Goal: Task Accomplishment & Management: Complete application form

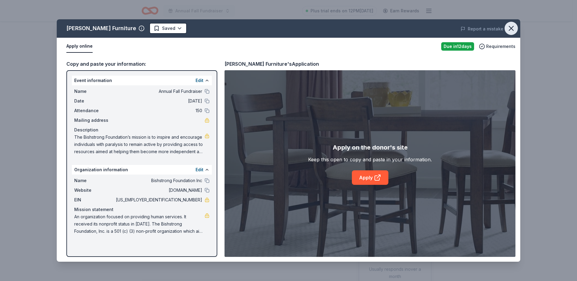
click at [515, 27] on icon "button" at bounding box center [511, 28] width 8 height 8
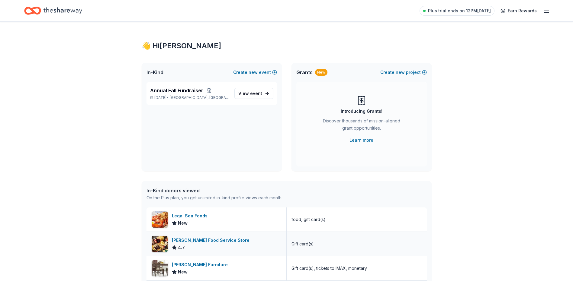
scroll to position [121, 0]
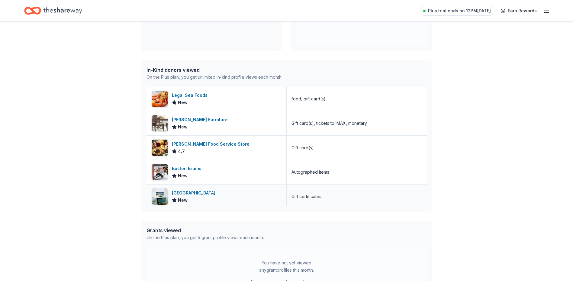
click at [198, 192] on div "[GEOGRAPHIC_DATA]" at bounding box center [195, 193] width 46 height 7
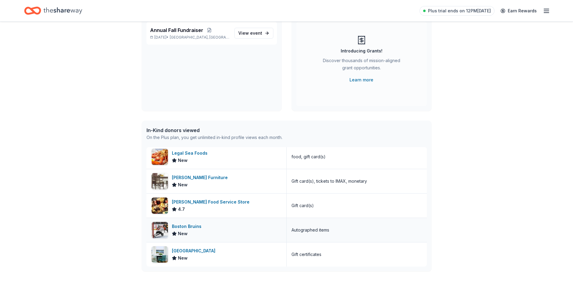
scroll to position [181, 0]
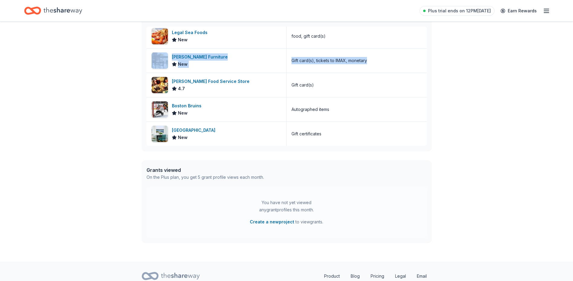
drag, startPoint x: 428, startPoint y: 70, endPoint x: 429, endPoint y: 42, distance: 28.1
click at [429, 42] on div "In-Kind donors viewed On the Plus plan, you get unlimited in-kind profile views…" at bounding box center [287, 75] width 290 height 151
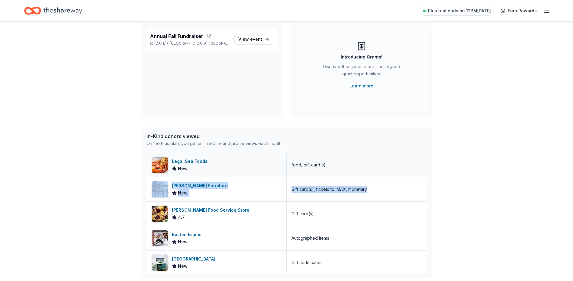
scroll to position [0, 0]
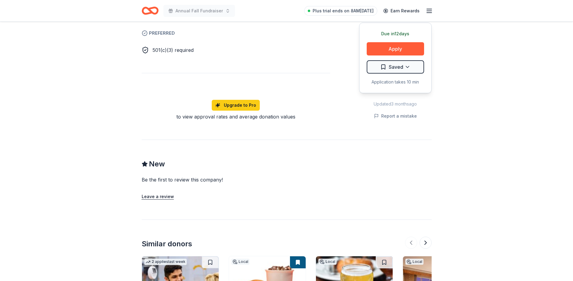
scroll to position [513, 0]
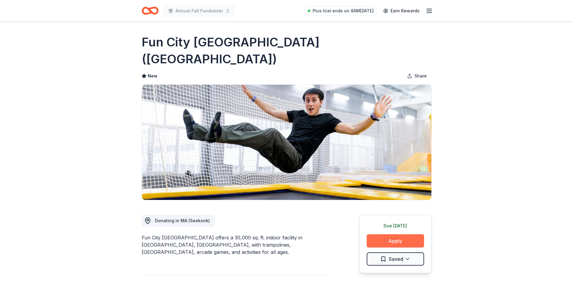
click at [392, 235] on button "Apply" at bounding box center [395, 241] width 57 height 13
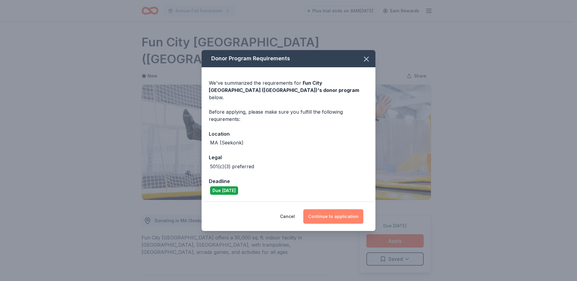
click at [318, 213] on button "Continue to application" at bounding box center [333, 217] width 60 height 14
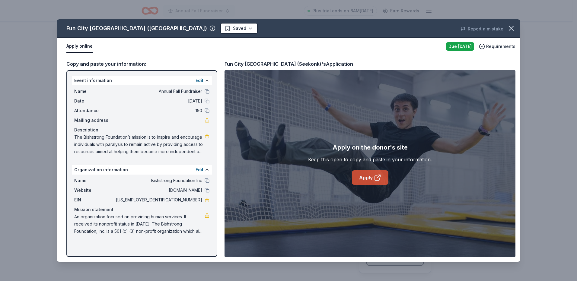
click at [369, 175] on link "Apply" at bounding box center [370, 178] width 37 height 14
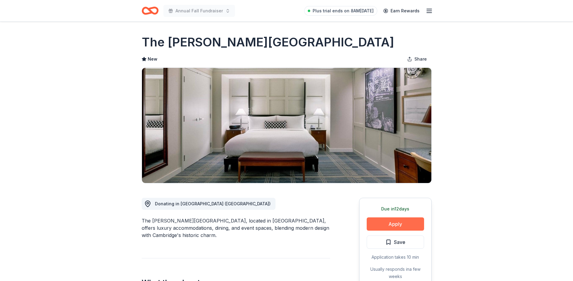
click at [412, 222] on button "Apply" at bounding box center [395, 224] width 57 height 13
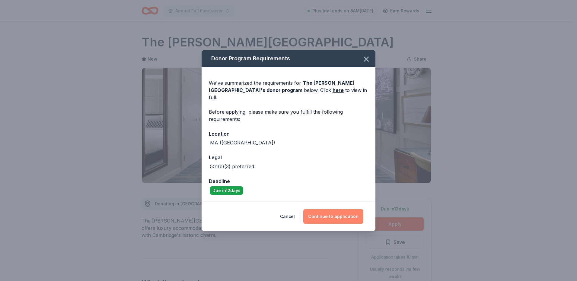
click at [328, 211] on button "Continue to application" at bounding box center [333, 217] width 60 height 14
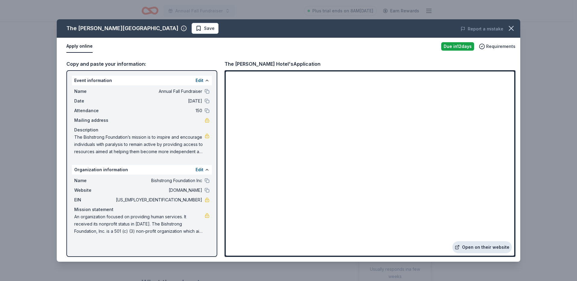
click at [483, 249] on link "Open on their website" at bounding box center [482, 248] width 59 height 12
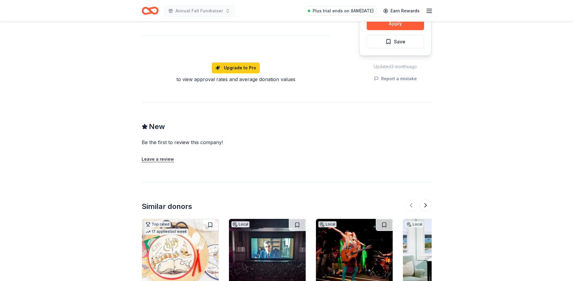
scroll to position [612, 0]
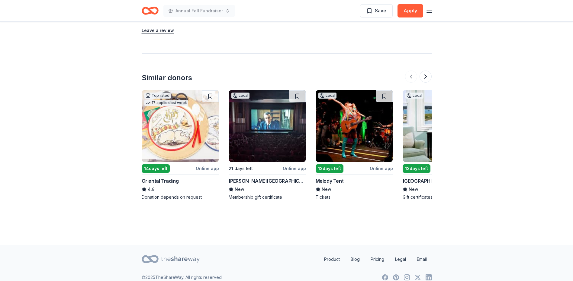
click at [330, 165] on div "12 days left" at bounding box center [330, 169] width 28 height 8
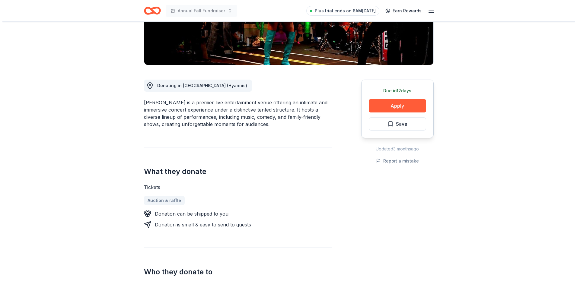
scroll to position [121, 0]
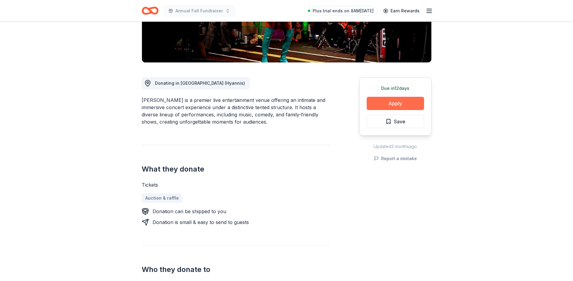
click at [406, 104] on button "Apply" at bounding box center [395, 103] width 57 height 13
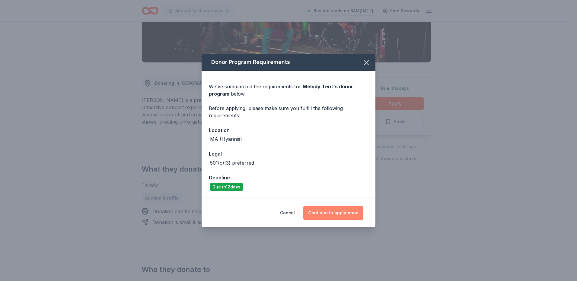
click at [330, 210] on button "Continue to application" at bounding box center [333, 213] width 60 height 14
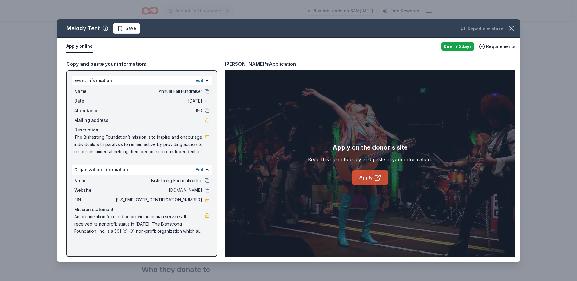
click at [372, 177] on link "Apply" at bounding box center [370, 178] width 37 height 14
